Goal: Transaction & Acquisition: Purchase product/service

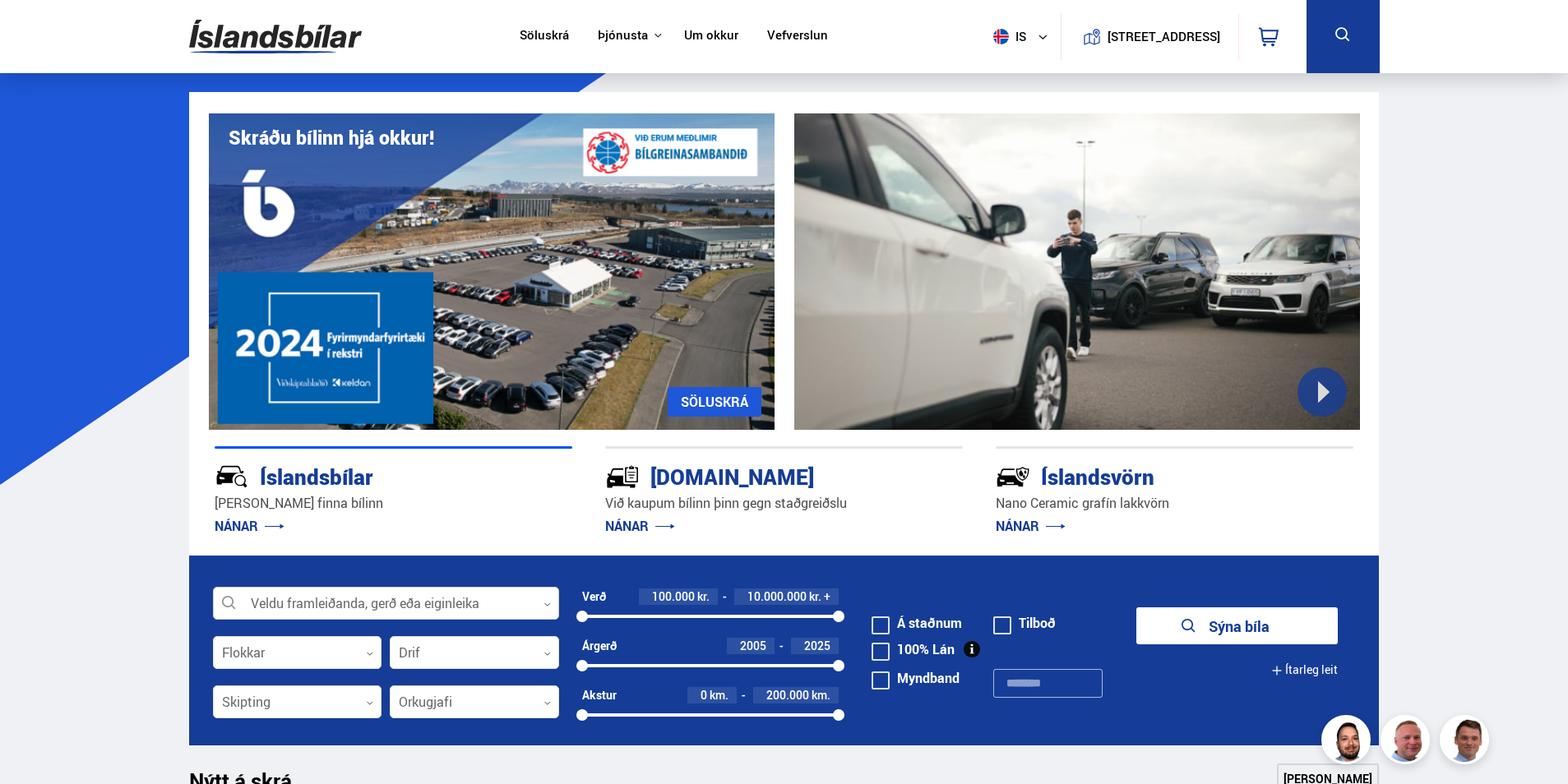
click at [504, 605] on div at bounding box center [386, 604] width 346 height 33
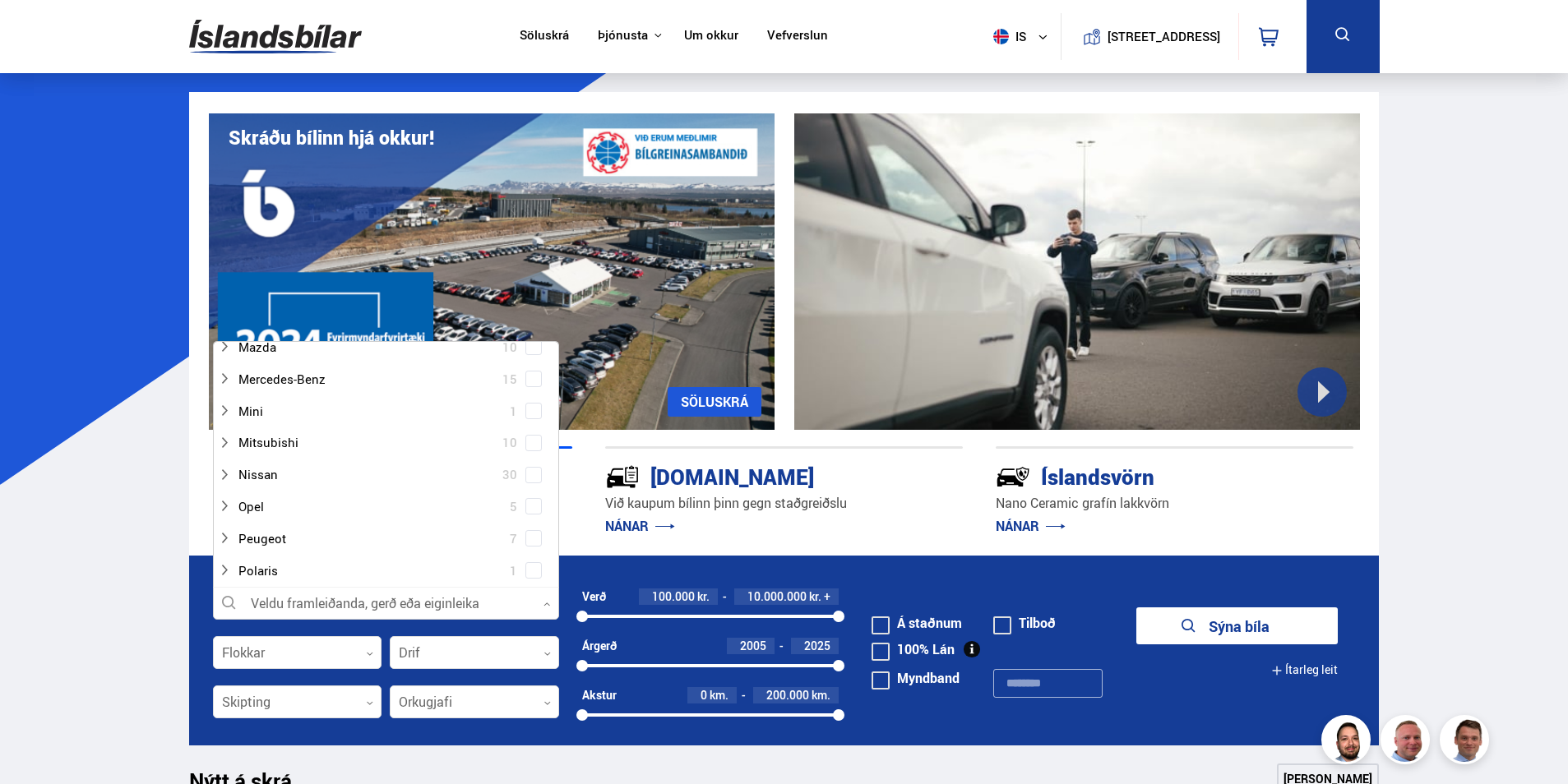
scroll to position [904, 0]
click at [295, 438] on div at bounding box center [369, 439] width 304 height 24
click at [531, 474] on span at bounding box center [533, 470] width 16 height 16
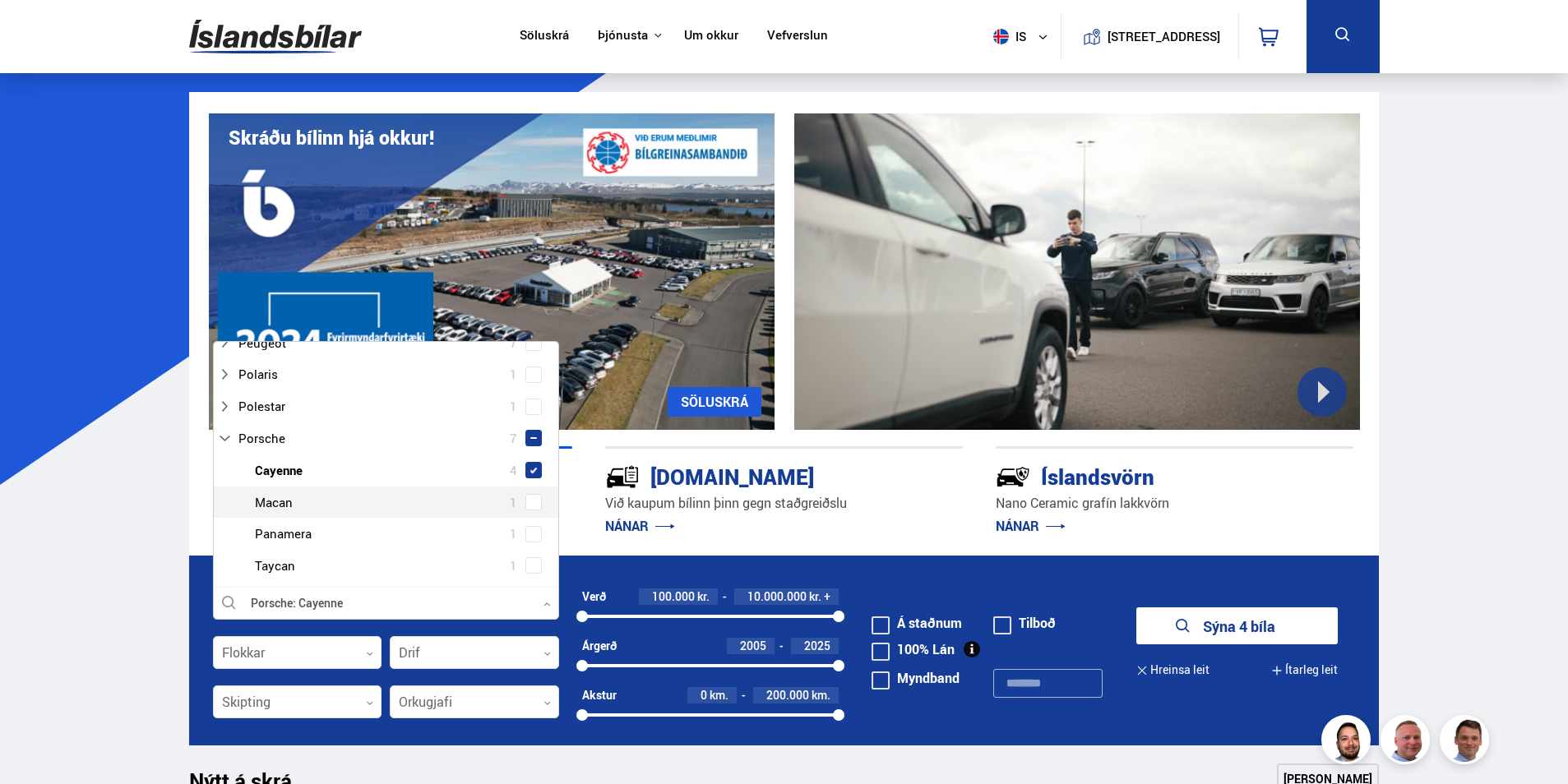
click at [1252, 628] on button "Sýna 4 bíla" at bounding box center [1237, 625] width 201 height 37
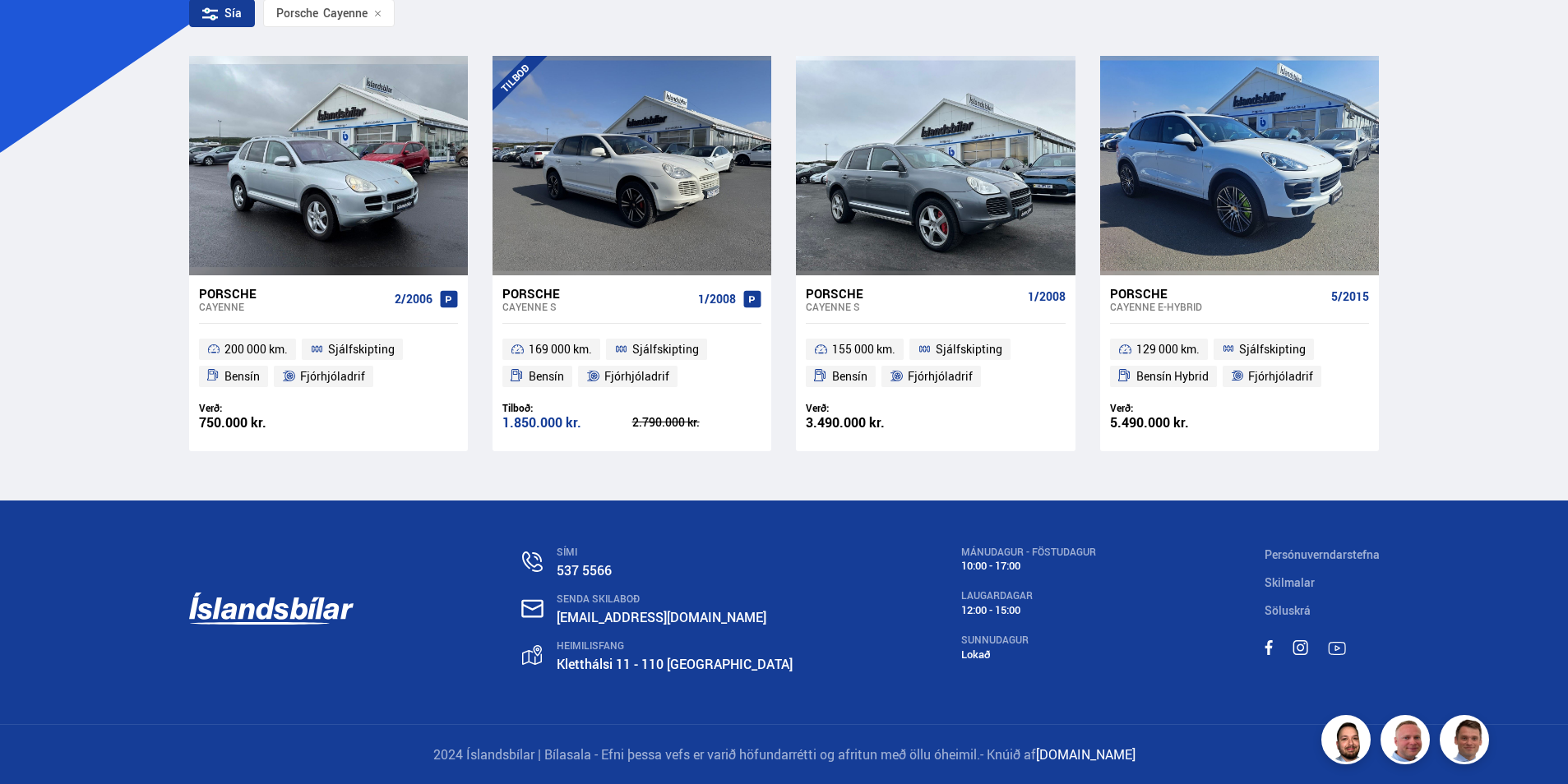
scroll to position [333, 0]
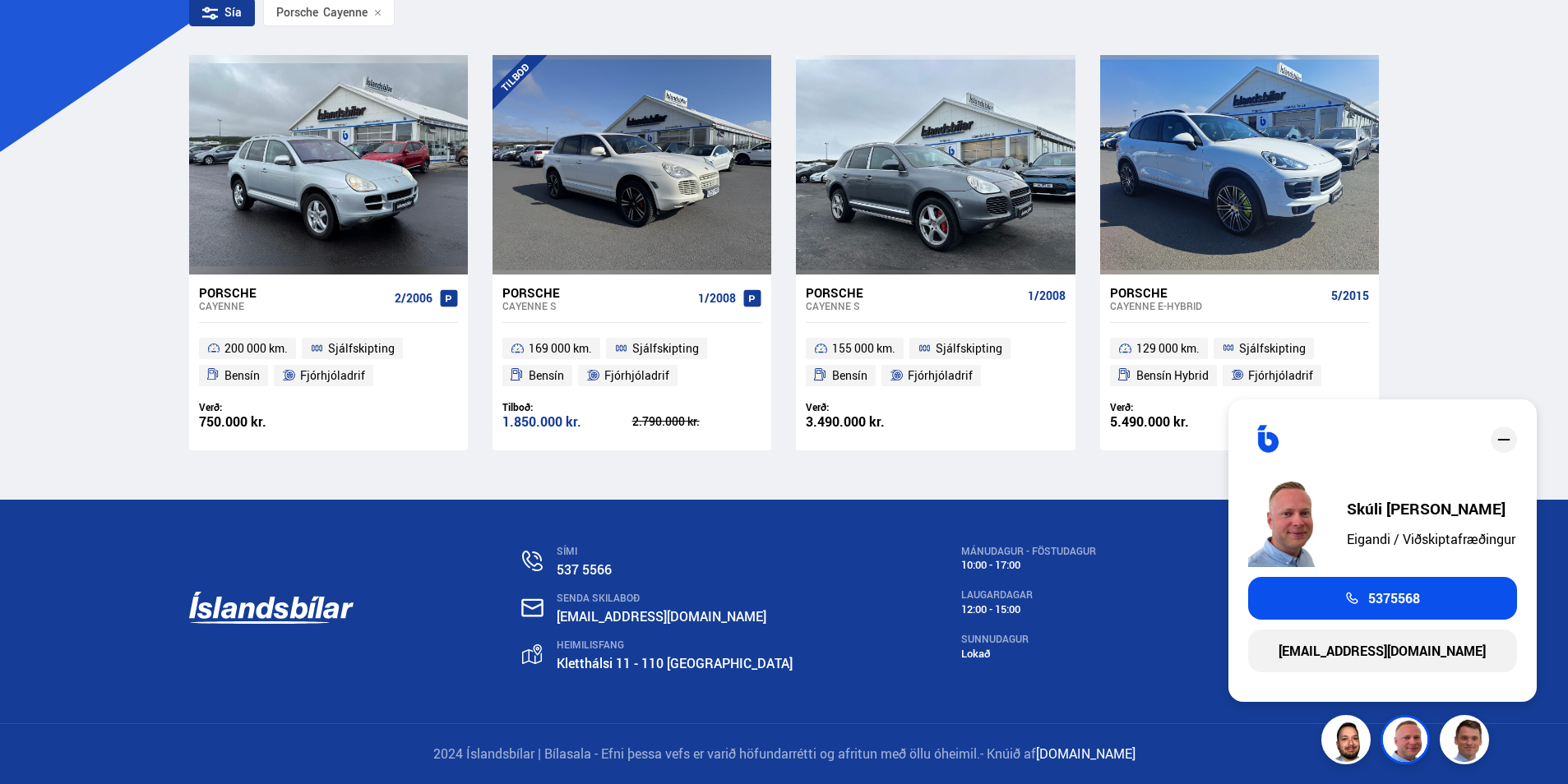
click at [846, 304] on div "Cayenne S" at bounding box center [913, 305] width 215 height 12
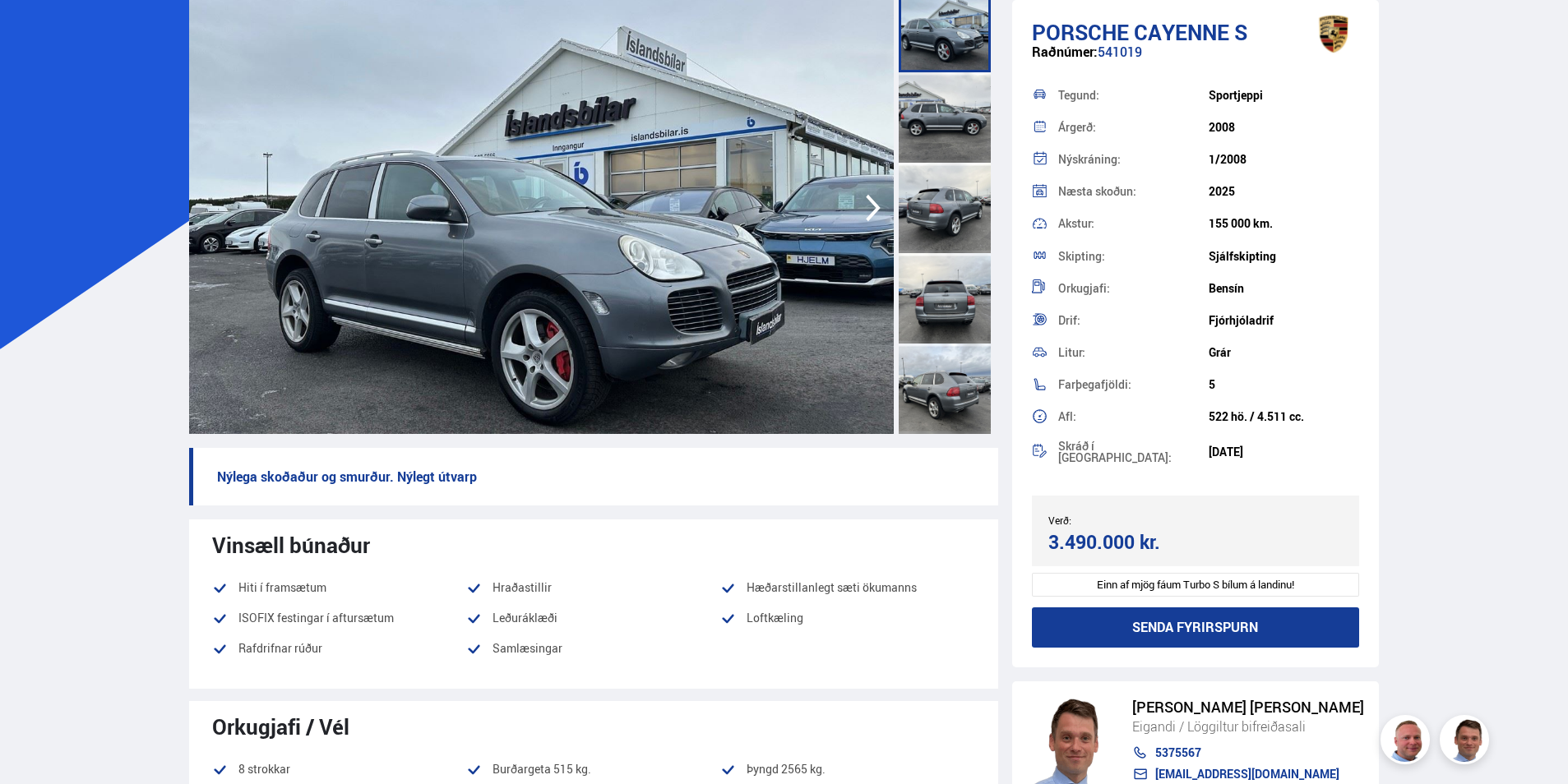
scroll to position [82, 0]
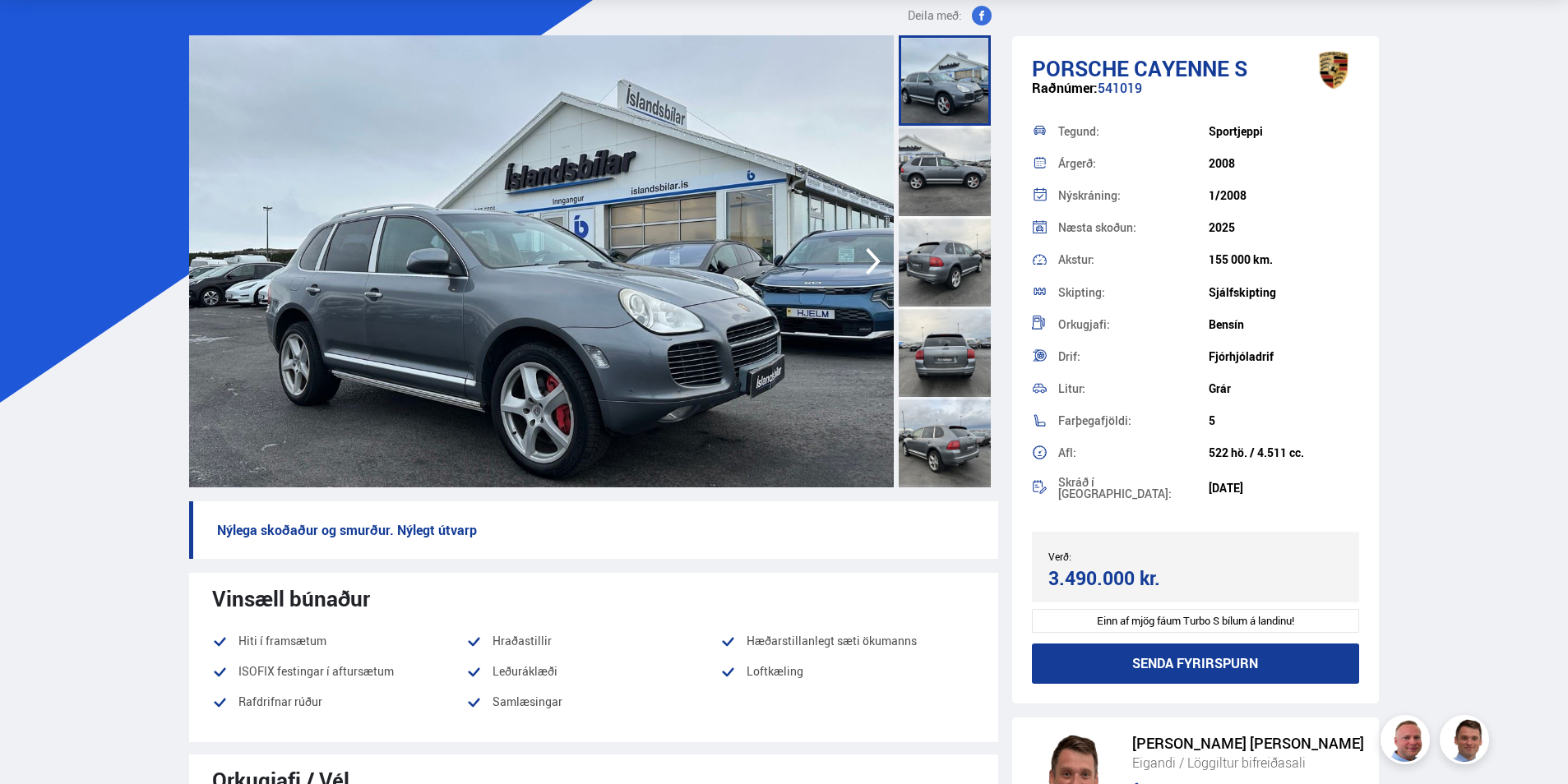
click at [945, 172] on div at bounding box center [945, 171] width 93 height 91
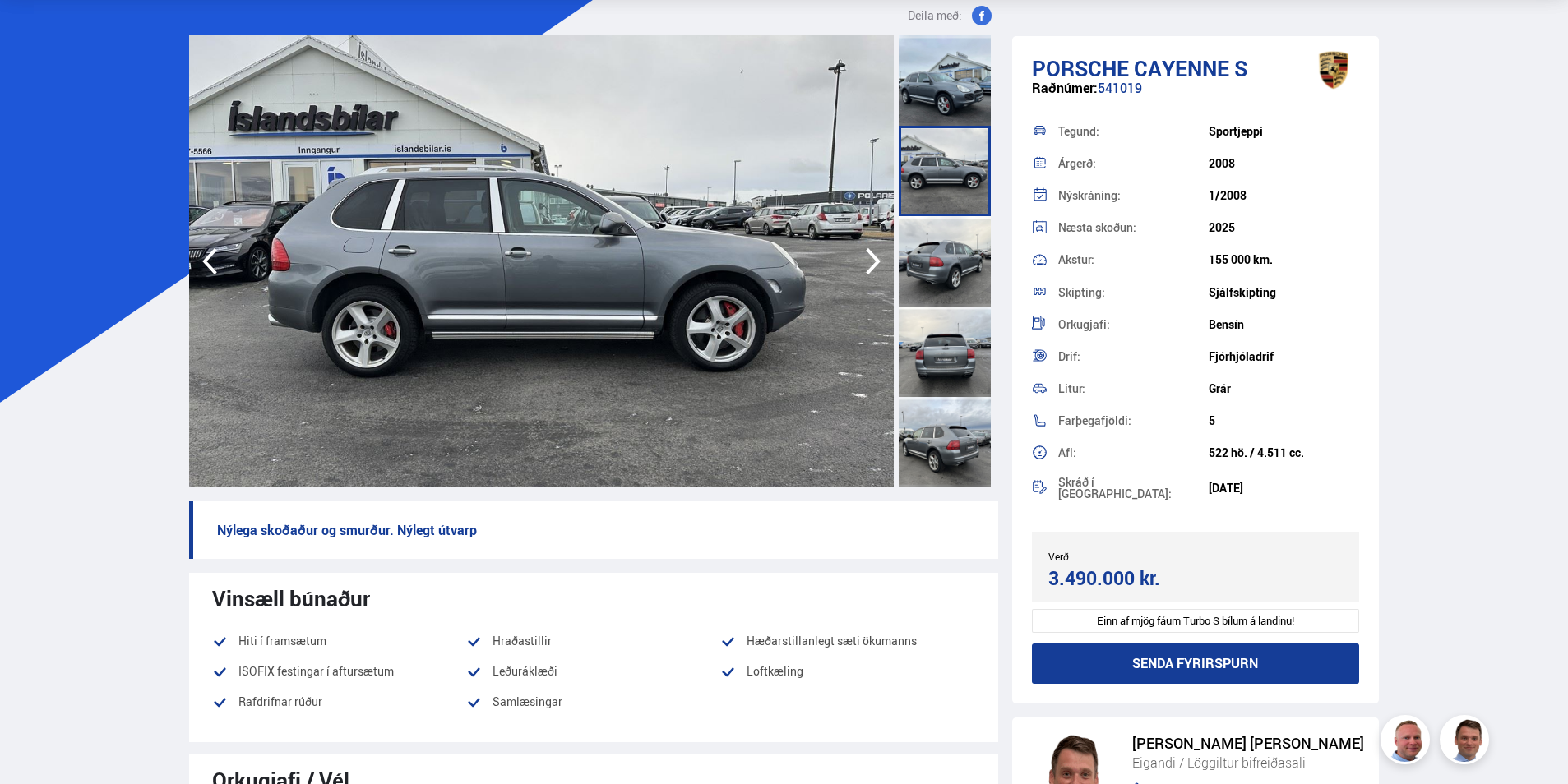
click at [966, 282] on div at bounding box center [945, 261] width 93 height 91
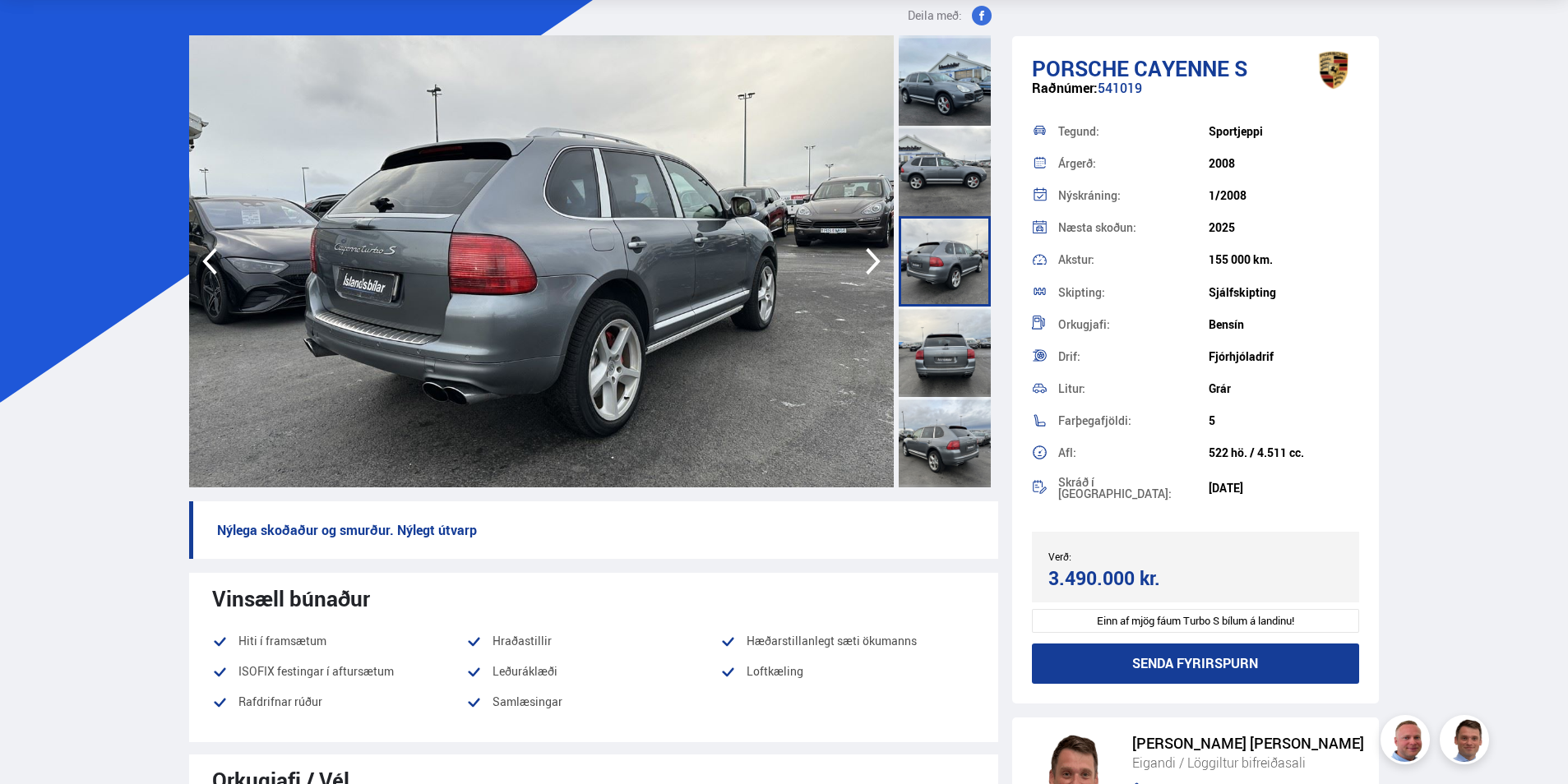
click at [969, 367] on div at bounding box center [945, 352] width 93 height 91
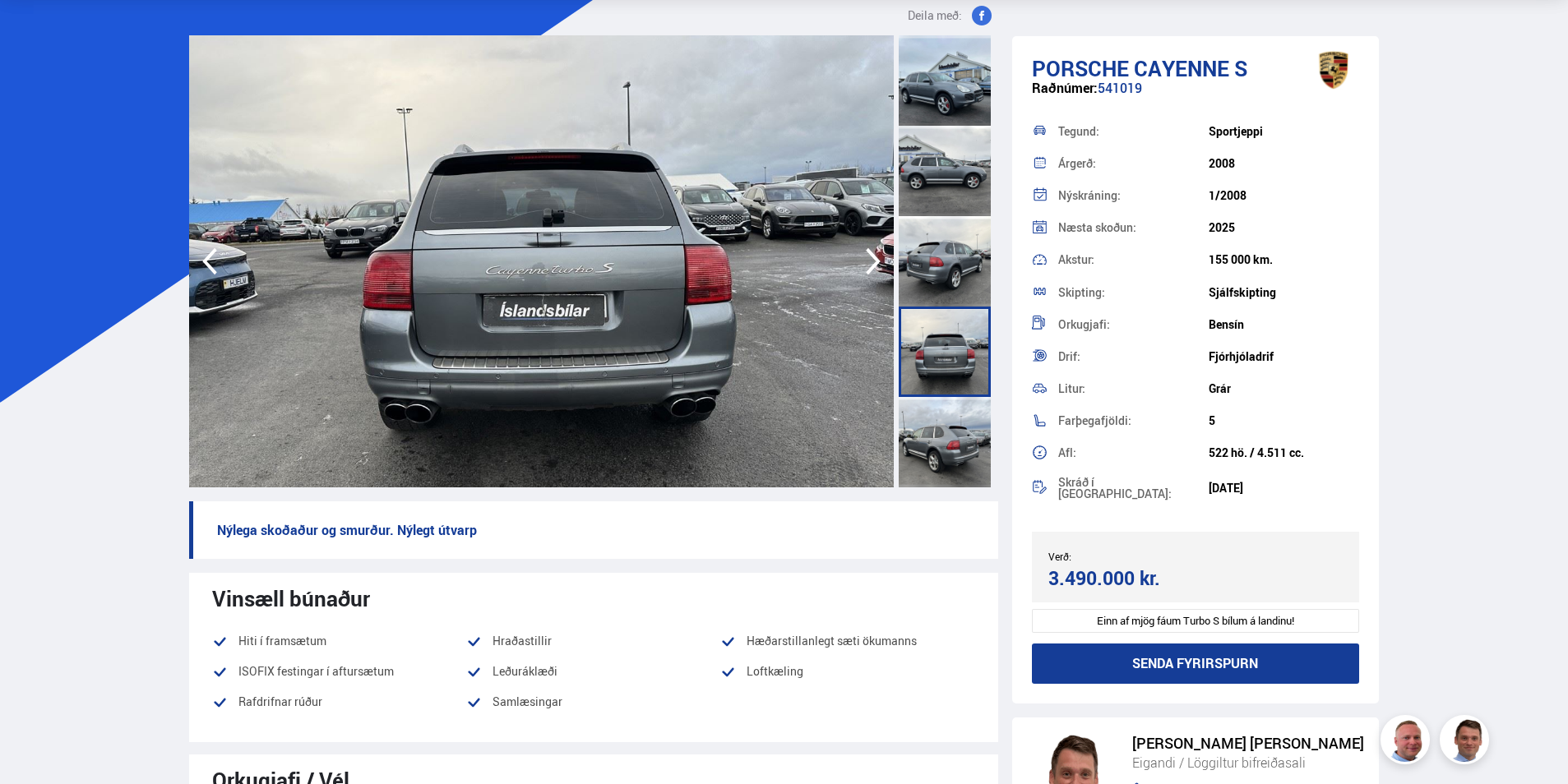
click at [961, 431] on div at bounding box center [945, 442] width 93 height 91
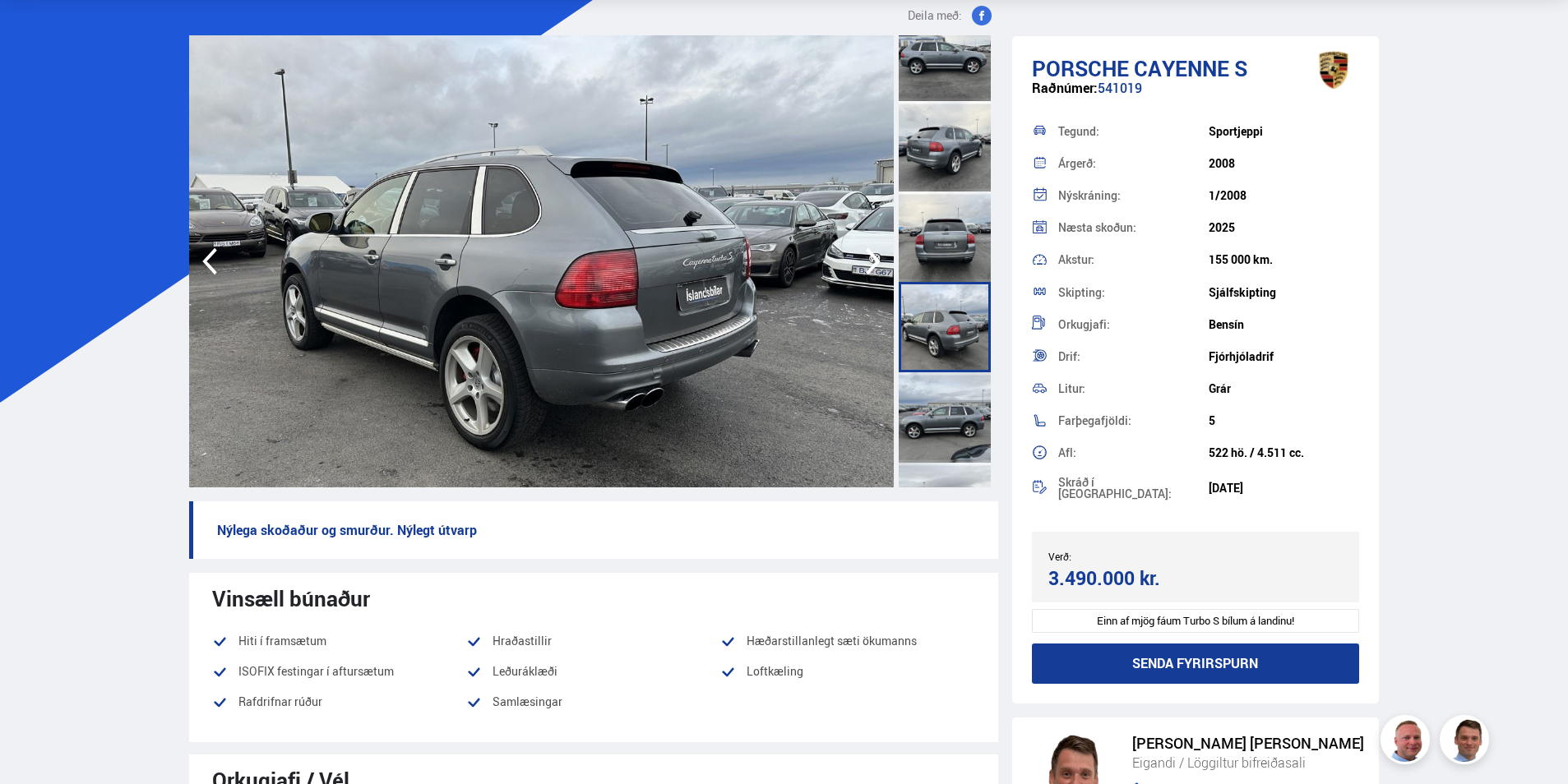
scroll to position [411, 0]
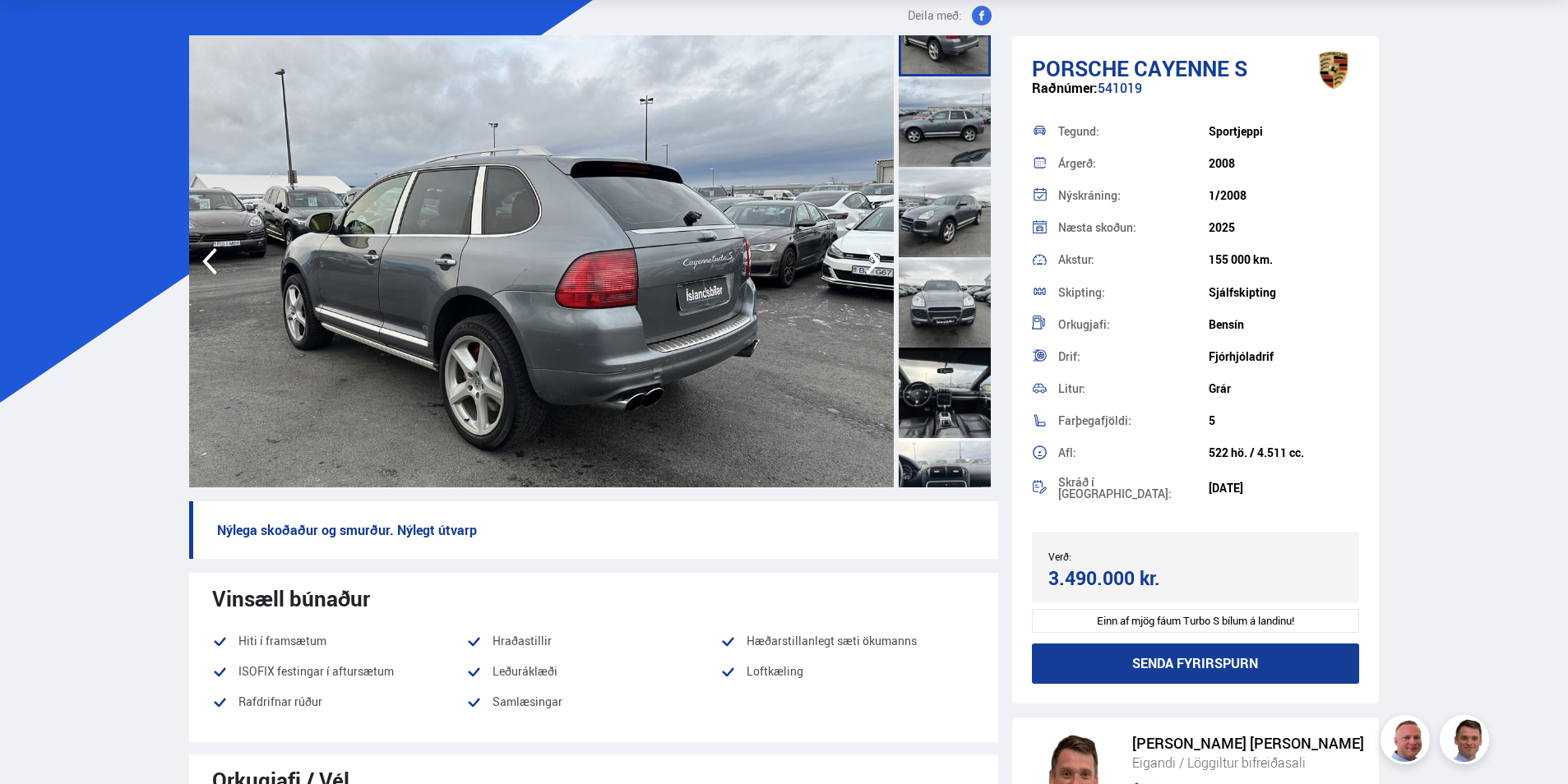
click at [961, 202] on div at bounding box center [945, 212] width 93 height 91
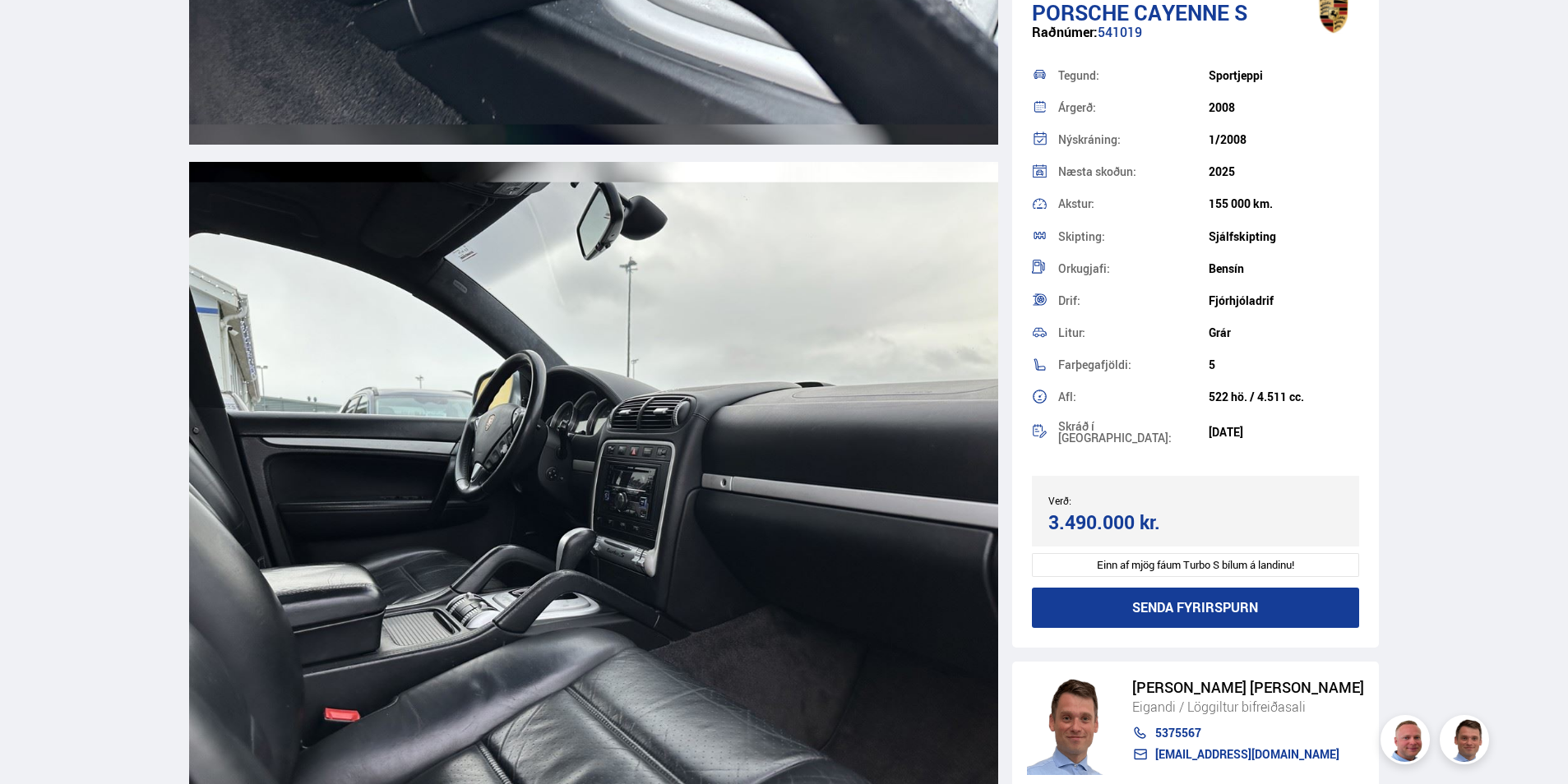
scroll to position [10342, 0]
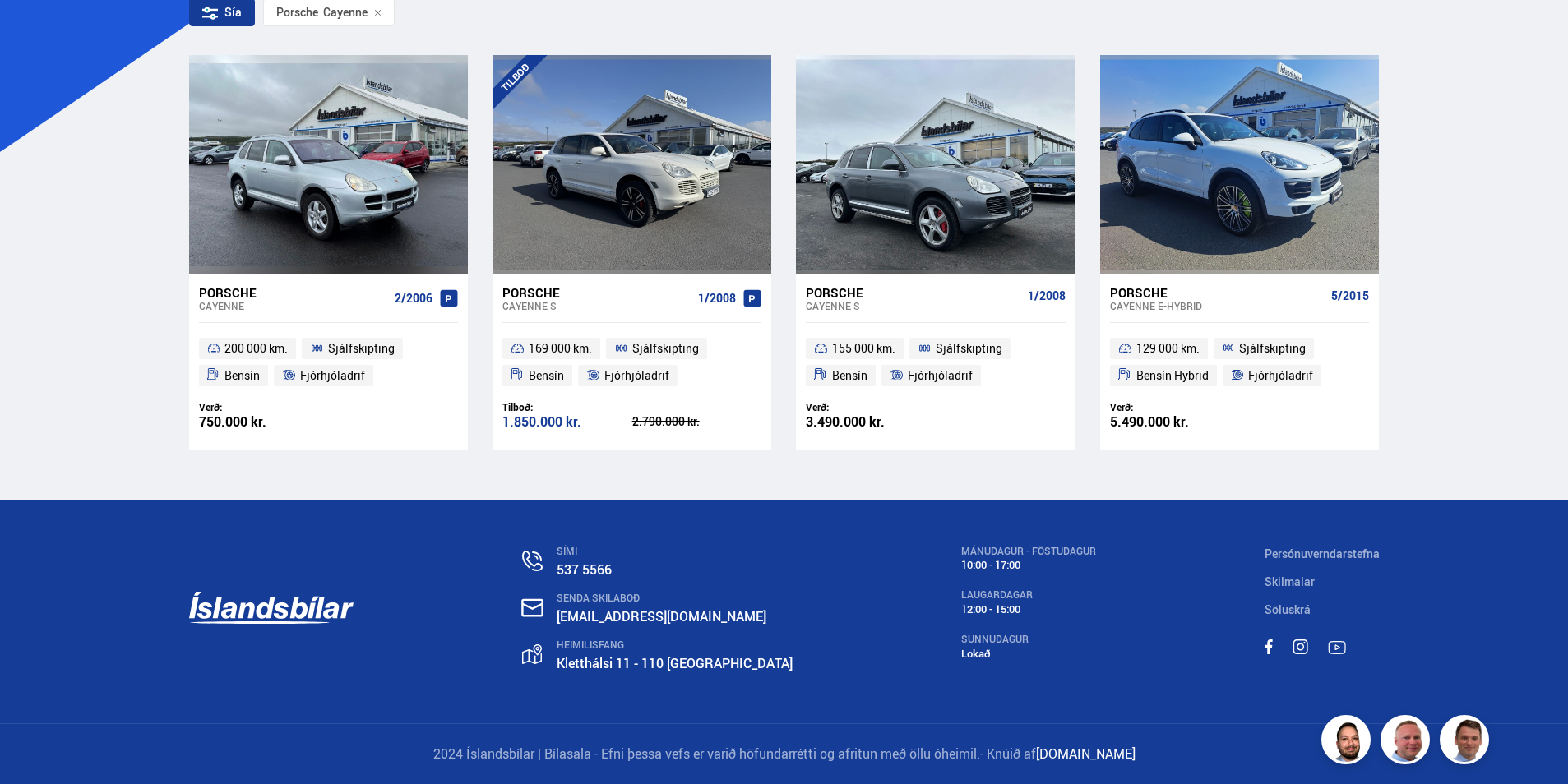
scroll to position [332, 0]
